Goal: Check status: Check status

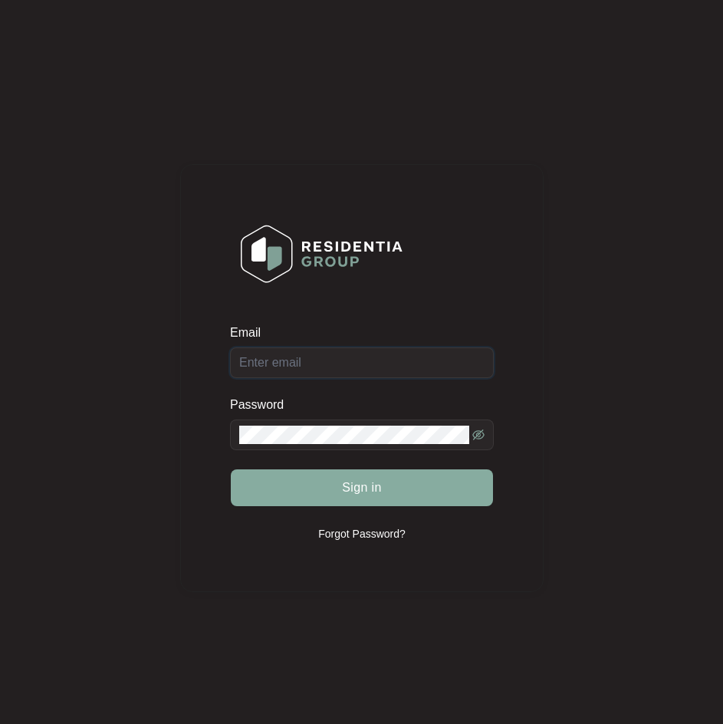
type input "[EMAIL_ADDRESS][DOMAIN_NAME]"
click at [367, 479] on div "Sign in" at bounding box center [362, 488] width 264 height 38
click at [367, 479] on span "Sign in" at bounding box center [362, 488] width 40 height 18
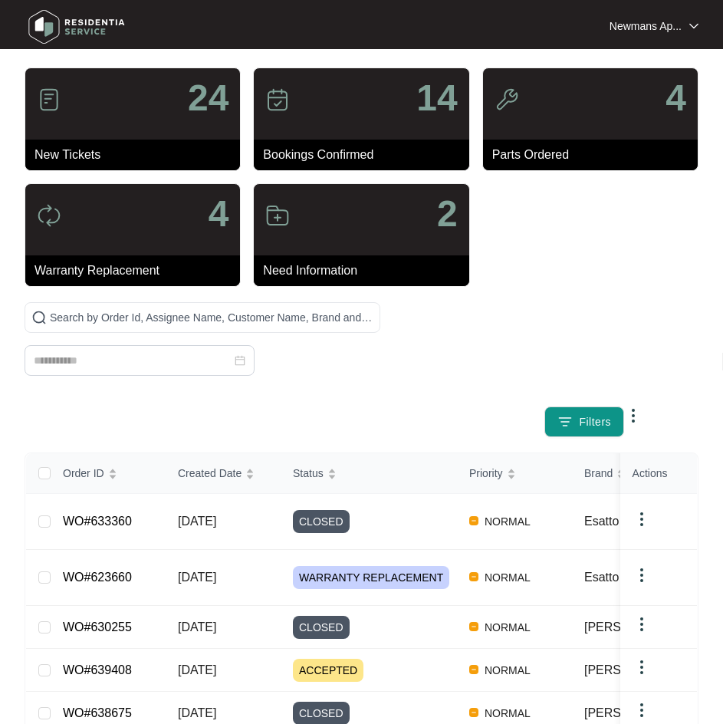
click at [222, 337] on div at bounding box center [203, 348] width 356 height 92
click at [143, 357] on input at bounding box center [133, 360] width 198 height 17
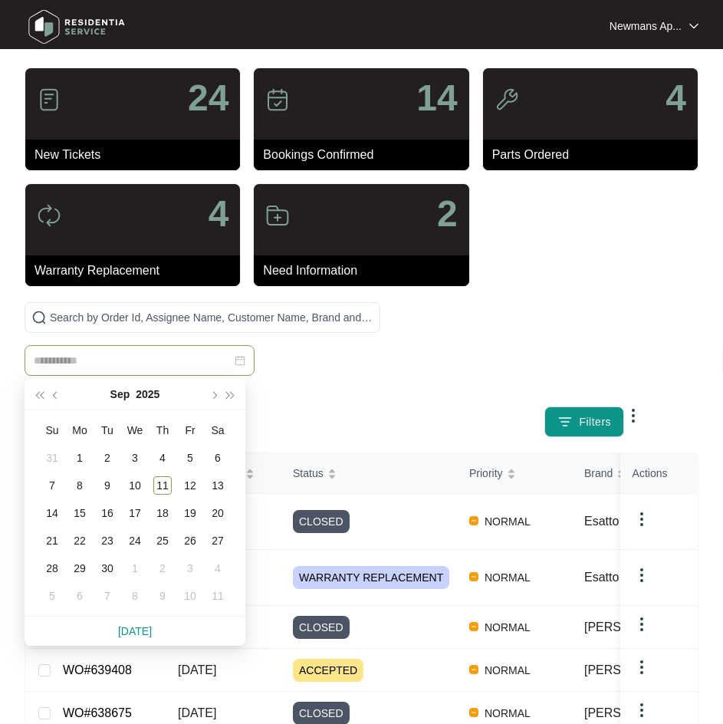
paste input "******"
type input "******"
click at [168, 327] on span at bounding box center [203, 317] width 356 height 31
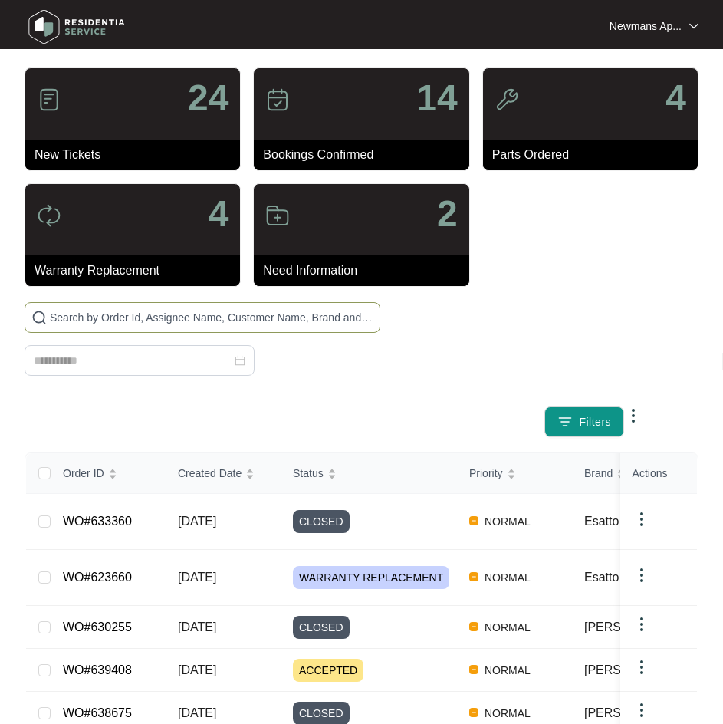
paste input "639182"
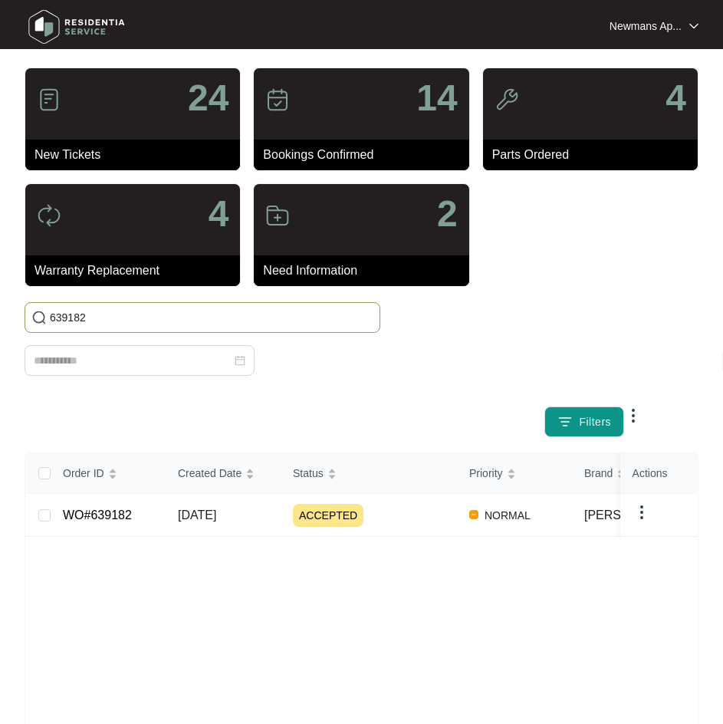
type input "639182"
click at [278, 510] on td "[DATE]" at bounding box center [223, 515] width 115 height 43
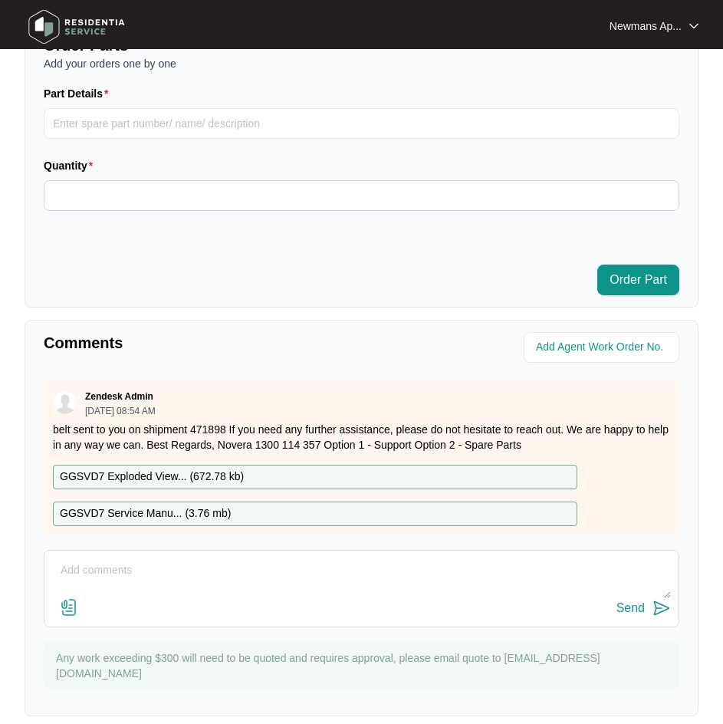
scroll to position [867, 0]
